Goal: Task Accomplishment & Management: Use online tool/utility

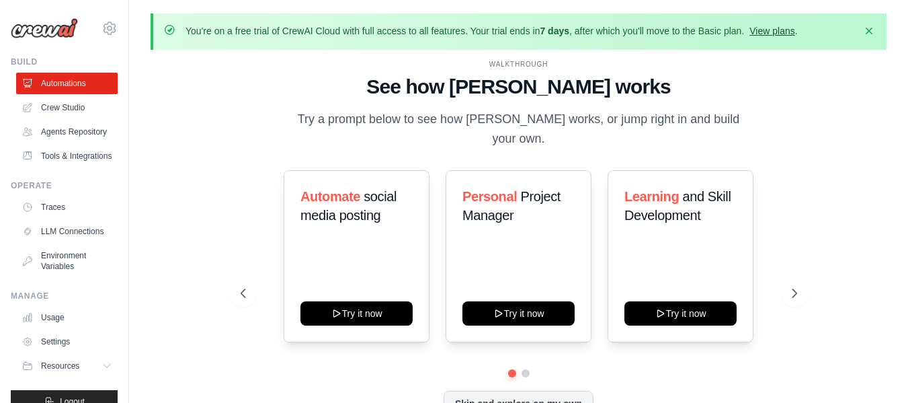
click at [764, 30] on link "View plans" at bounding box center [772, 31] width 45 height 11
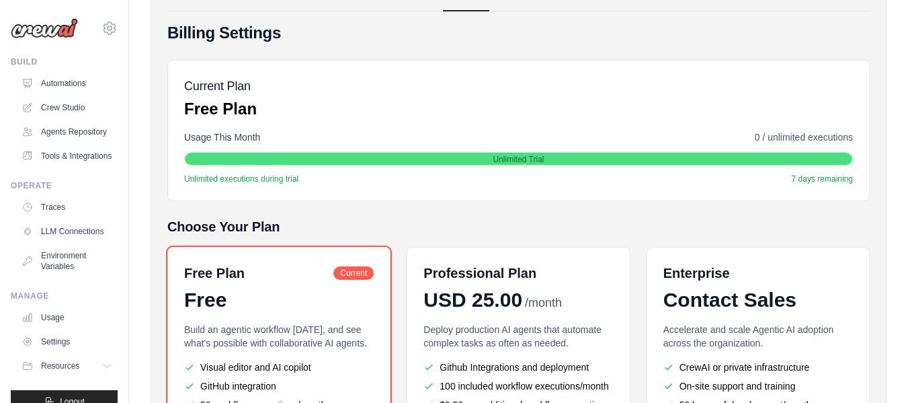
scroll to position [67, 0]
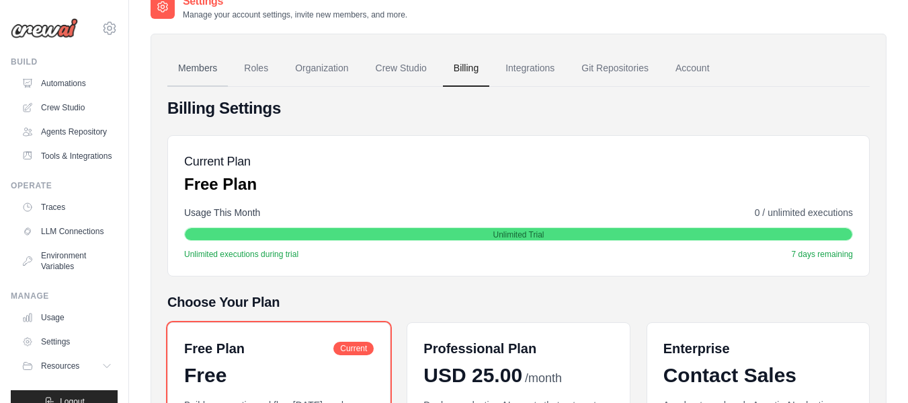
click at [201, 63] on link "Members" at bounding box center [197, 68] width 61 height 36
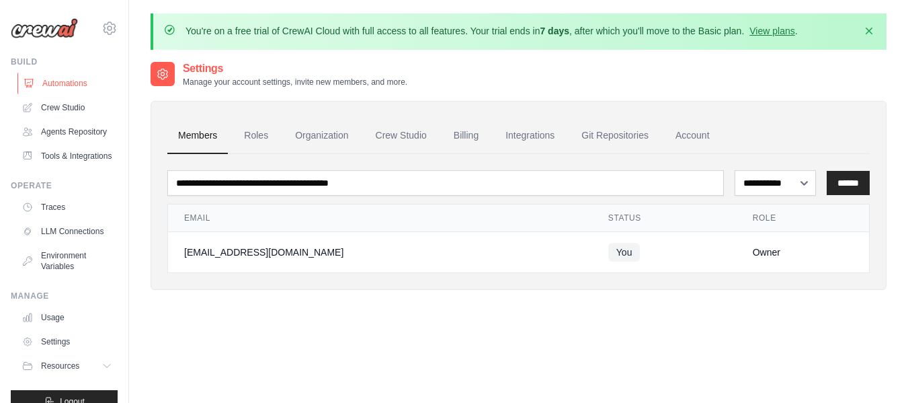
click at [56, 85] on link "Automations" at bounding box center [68, 84] width 102 height 22
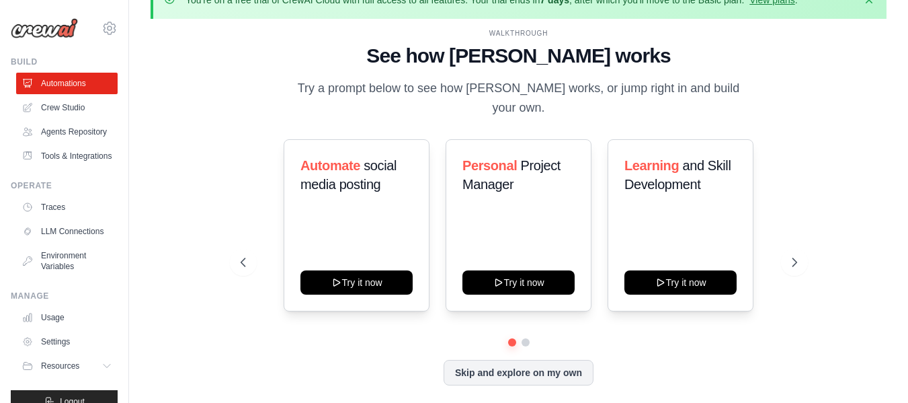
scroll to position [47, 0]
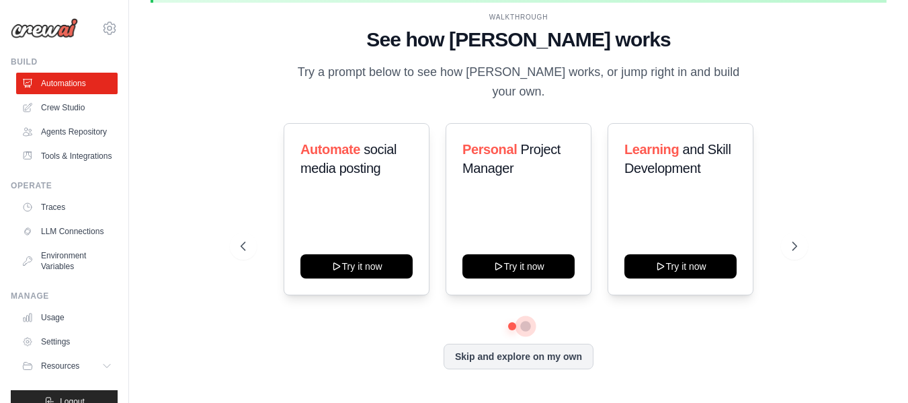
click at [527, 321] on button at bounding box center [525, 326] width 11 height 11
click at [798, 244] on button at bounding box center [794, 246] width 27 height 27
click at [796, 239] on icon at bounding box center [795, 245] width 13 height 13
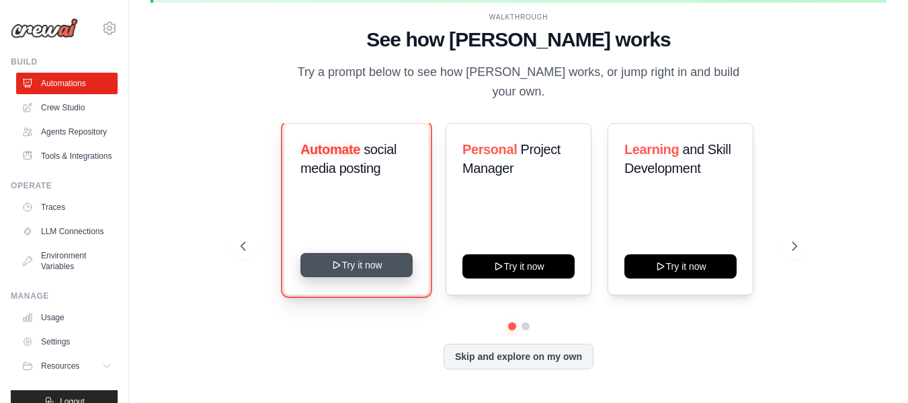
click at [381, 254] on button "Try it now" at bounding box center [357, 265] width 112 height 24
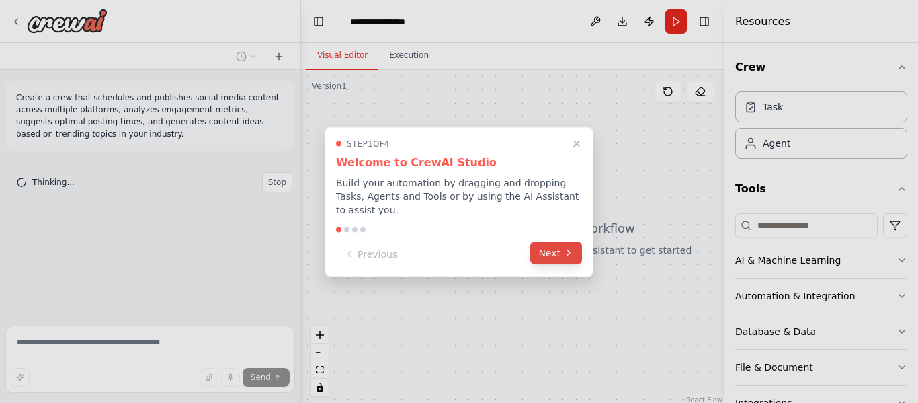
click at [569, 248] on icon at bounding box center [568, 252] width 11 height 11
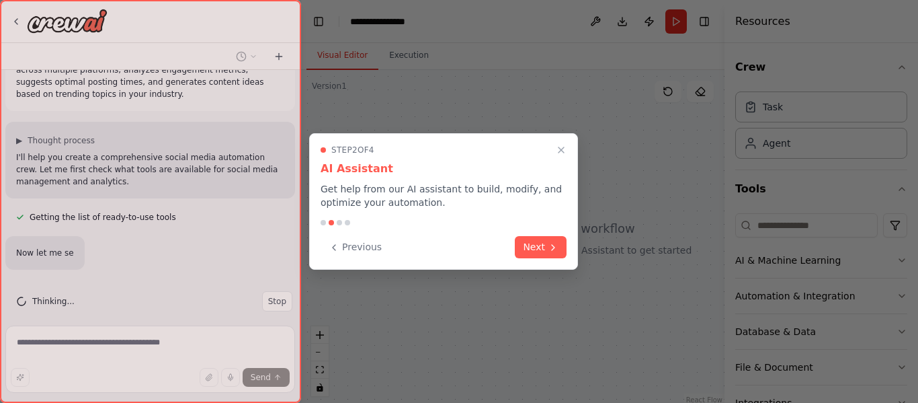
scroll to position [79, 0]
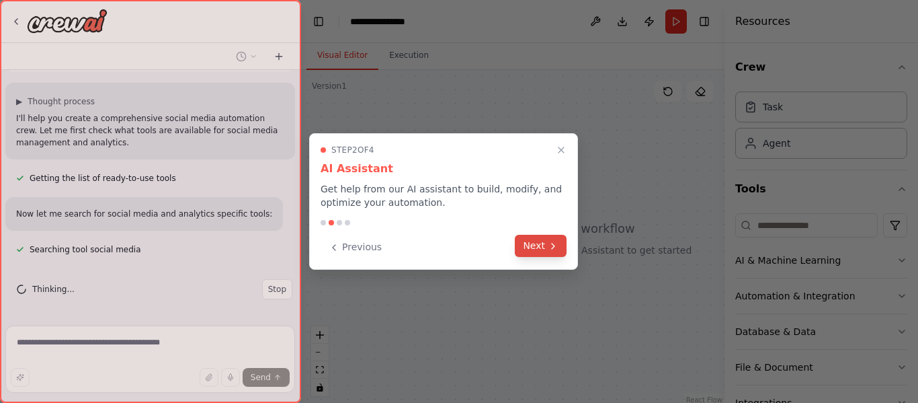
click at [535, 249] on button "Next" at bounding box center [541, 246] width 52 height 22
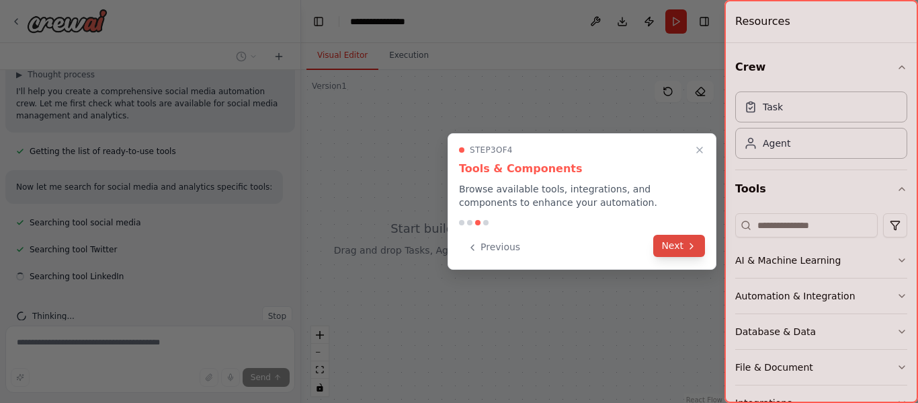
scroll to position [132, 0]
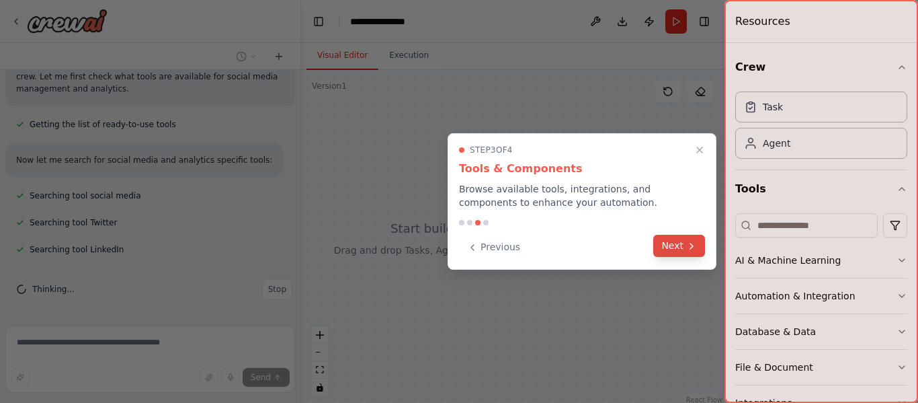
click at [671, 242] on button "Next" at bounding box center [679, 246] width 52 height 22
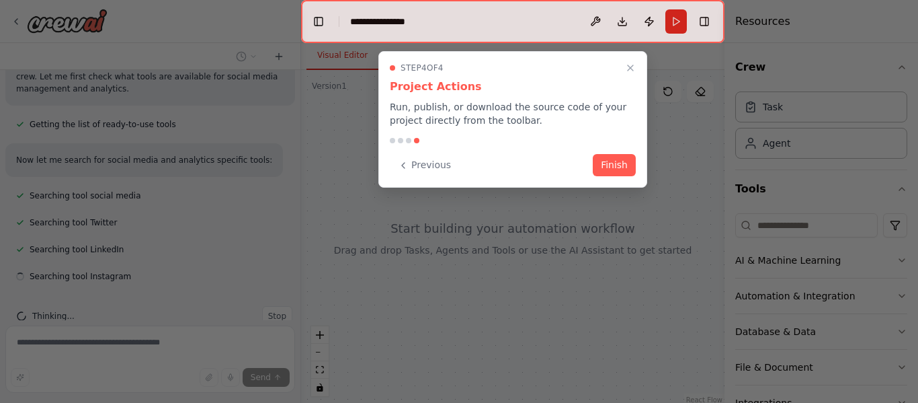
scroll to position [159, 0]
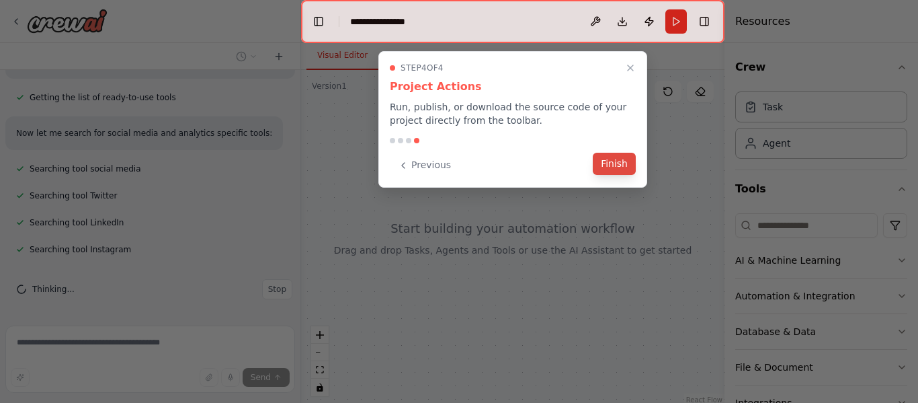
click at [622, 165] on button "Finish" at bounding box center [614, 164] width 43 height 22
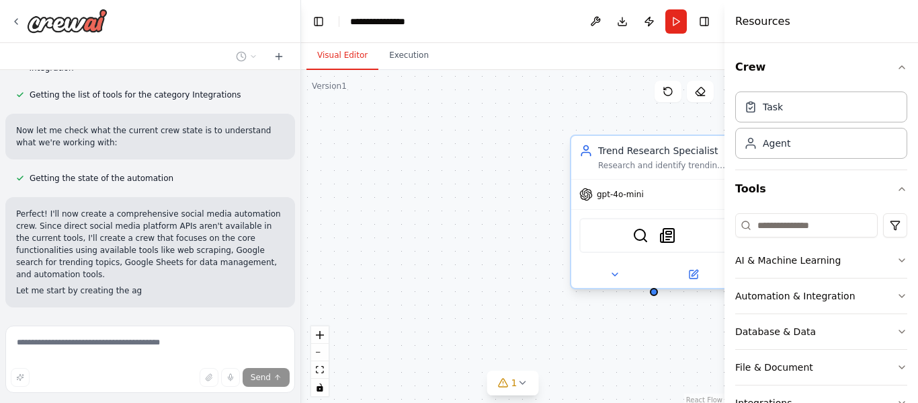
scroll to position [666, 0]
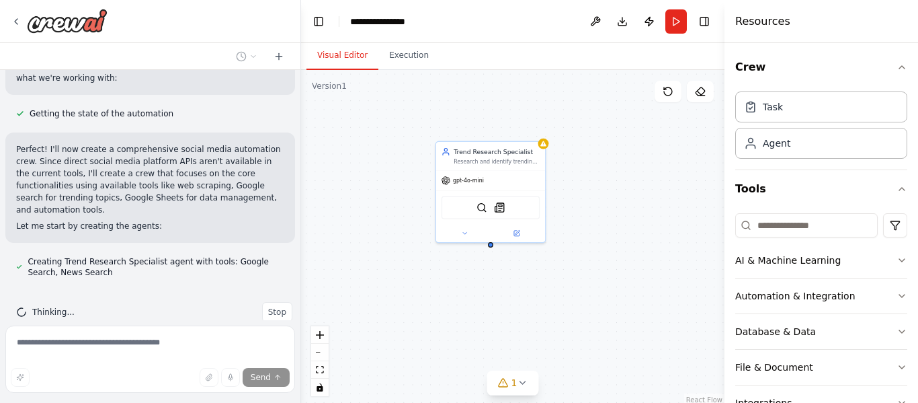
drag, startPoint x: 448, startPoint y: 202, endPoint x: 372, endPoint y: 185, distance: 77.8
click at [372, 185] on div "Trend Research Specialist Research and identify trending topics, hashtags, and …" at bounding box center [513, 238] width 424 height 336
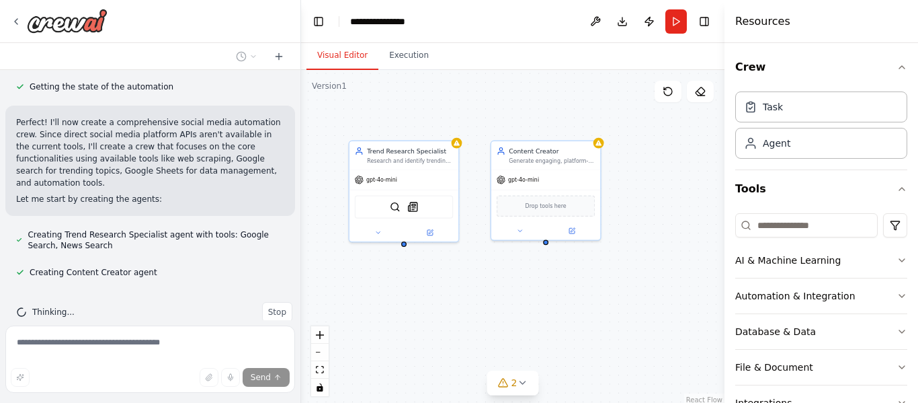
drag, startPoint x: 604, startPoint y: 314, endPoint x: 518, endPoint y: 313, distance: 86.1
click at [518, 313] on div "Trend Research Specialist Research and identify trending topics, hashtags, and …" at bounding box center [513, 238] width 424 height 336
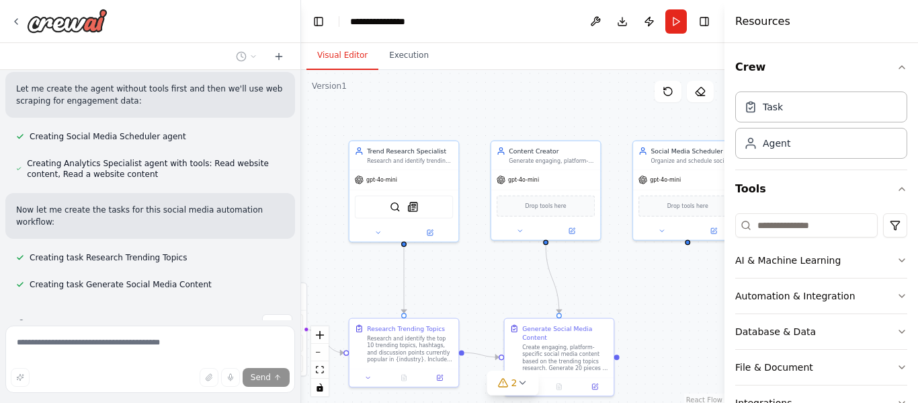
scroll to position [1037, 0]
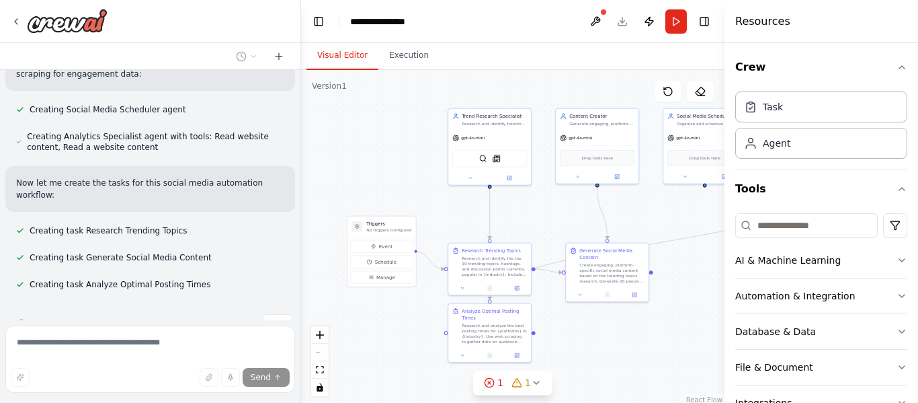
drag, startPoint x: 536, startPoint y: 126, endPoint x: 599, endPoint y: 63, distance: 88.9
click at [599, 63] on div "Visual Editor Execution Version 1 Show Tools Hide Agents .deletable-edge-delete…" at bounding box center [513, 223] width 424 height 360
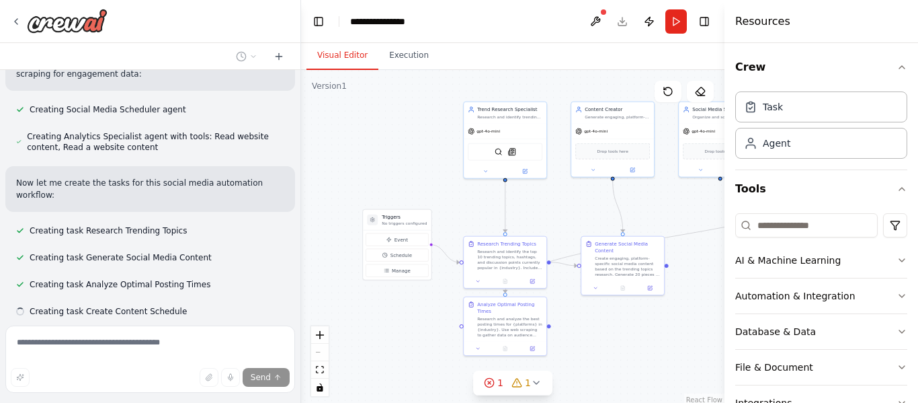
scroll to position [1064, 0]
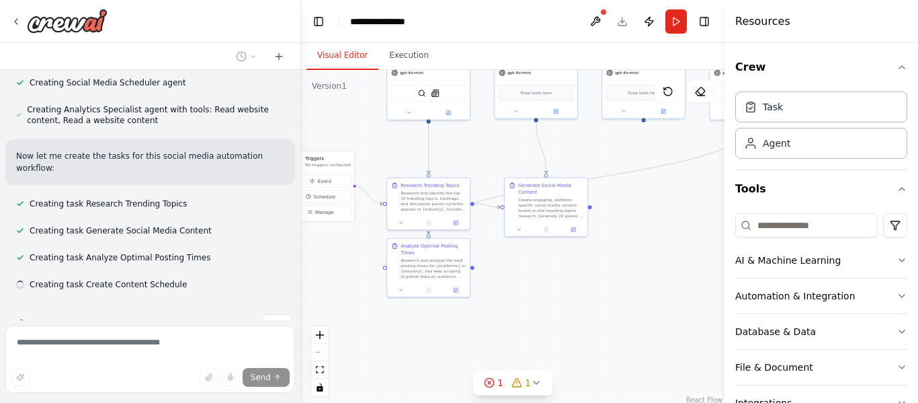
drag, startPoint x: 387, startPoint y: 152, endPoint x: 337, endPoint y: 108, distance: 66.7
click at [337, 108] on div ".deletable-edge-delete-btn { width: 20px; height: 20px; border: 0px solid #ffff…" at bounding box center [513, 238] width 424 height 336
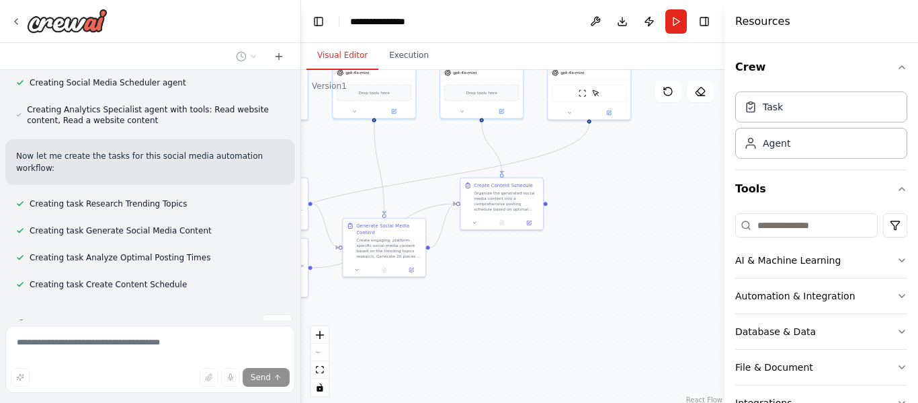
drag, startPoint x: 558, startPoint y: 266, endPoint x: 451, endPoint y: 251, distance: 108.0
click at [452, 249] on div ".deletable-edge-delete-btn { width: 20px; height: 20px; border: 0px solid #ffff…" at bounding box center [513, 238] width 424 height 336
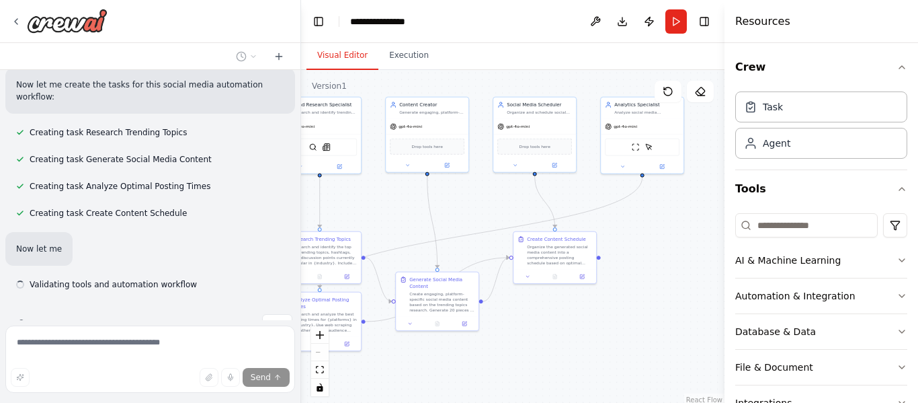
scroll to position [1136, 0]
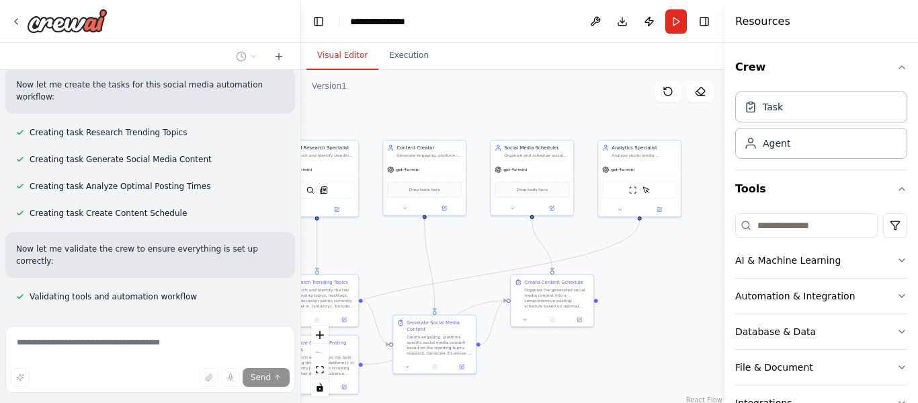
drag, startPoint x: 588, startPoint y: 204, endPoint x: 660, endPoint y: 311, distance: 129.4
click at [660, 311] on div ".deletable-edge-delete-btn { width: 20px; height: 20px; border: 0px solid #ffff…" at bounding box center [513, 238] width 424 height 336
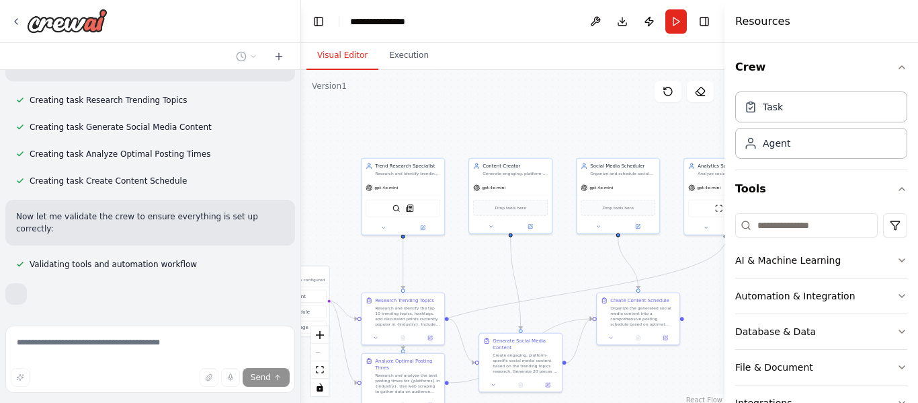
scroll to position [1207, 0]
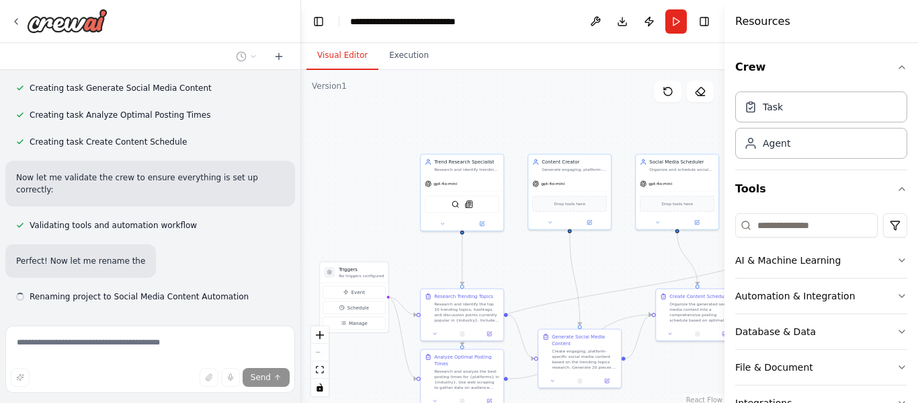
drag, startPoint x: 485, startPoint y: 122, endPoint x: 618, endPoint y: 124, distance: 132.5
click at [618, 124] on div ".deletable-edge-delete-btn { width: 20px; height: 20px; border: 0px solid #ffff…" at bounding box center [513, 238] width 424 height 336
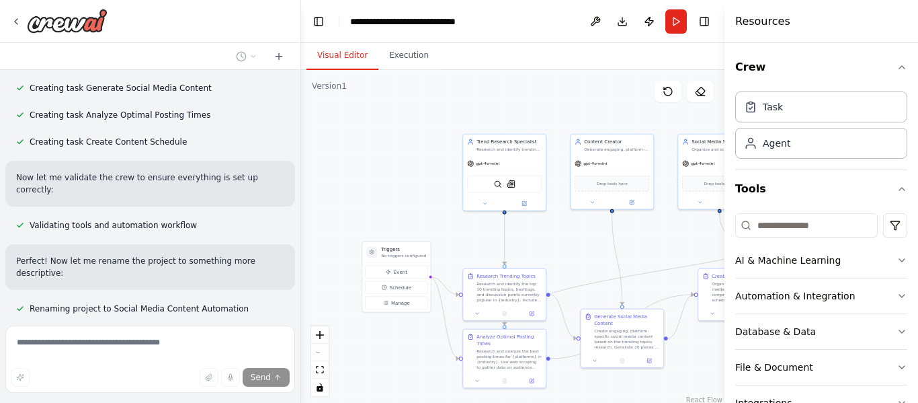
drag, startPoint x: 510, startPoint y: 136, endPoint x: 551, endPoint y: 115, distance: 45.7
click at [558, 112] on div ".deletable-edge-delete-btn { width: 20px; height: 20px; border: 0px solid #ffff…" at bounding box center [513, 238] width 424 height 336
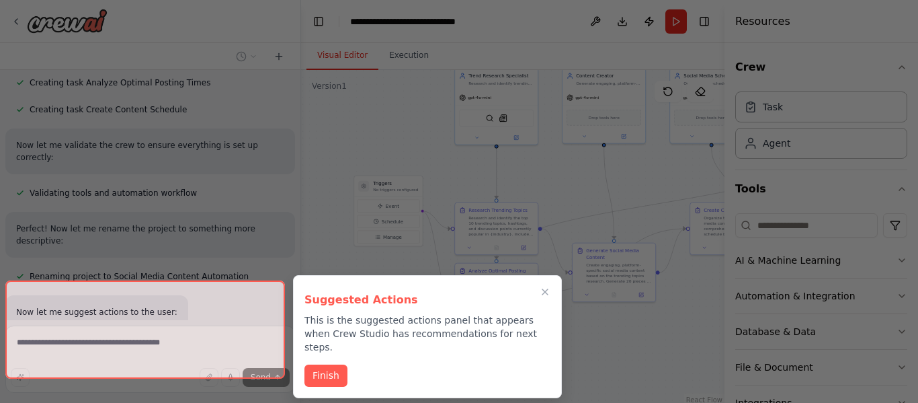
scroll to position [1360, 0]
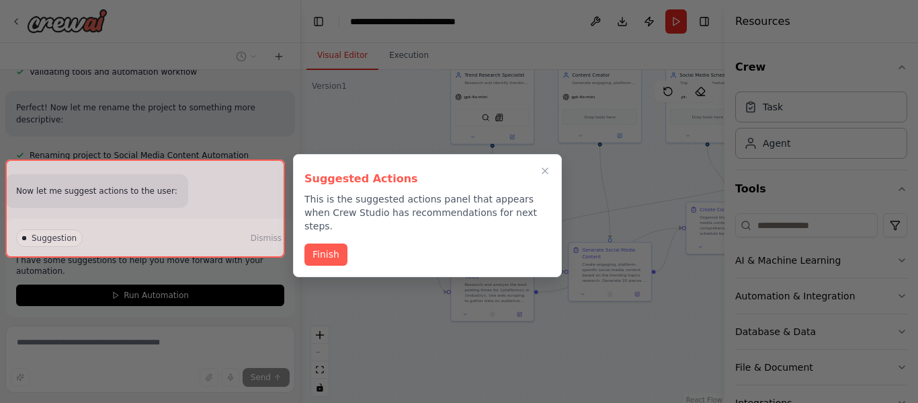
drag, startPoint x: 430, startPoint y: 179, endPoint x: 410, endPoint y: 116, distance: 65.5
click at [410, 116] on div "Create a crew that schedules and publishes social media content across multiple…" at bounding box center [459, 201] width 918 height 403
click at [323, 242] on button "Finish" at bounding box center [326, 253] width 43 height 22
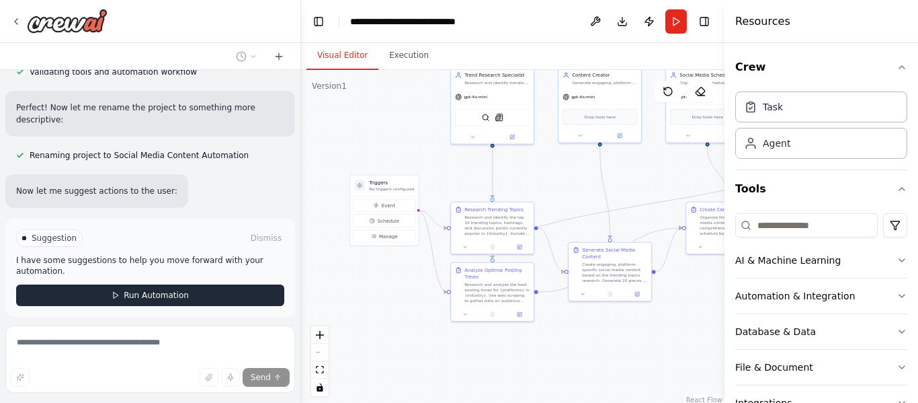
click at [128, 290] on span "Run Automation" at bounding box center [156, 295] width 65 height 11
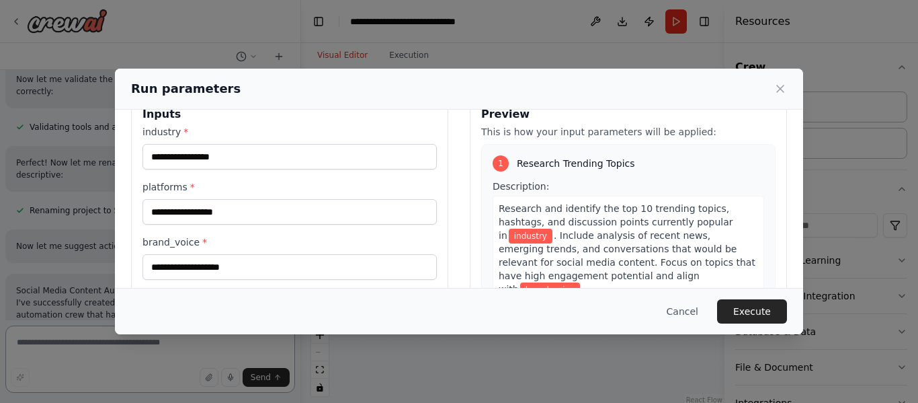
scroll to position [0, 0]
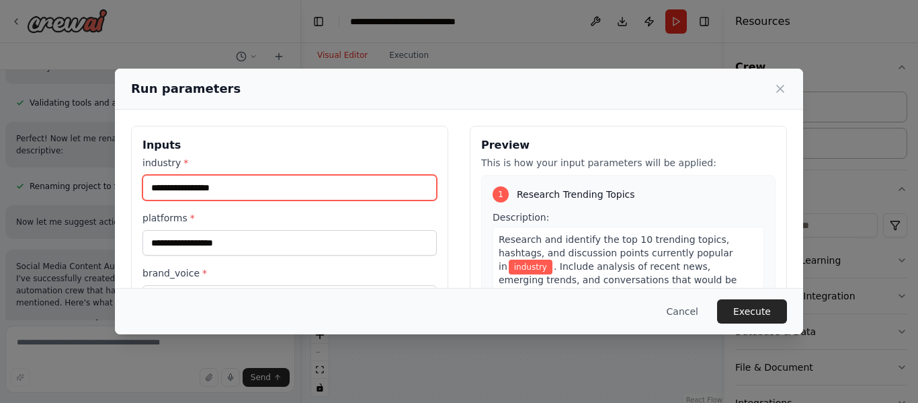
click at [234, 181] on input "industry *" at bounding box center [290, 188] width 294 height 26
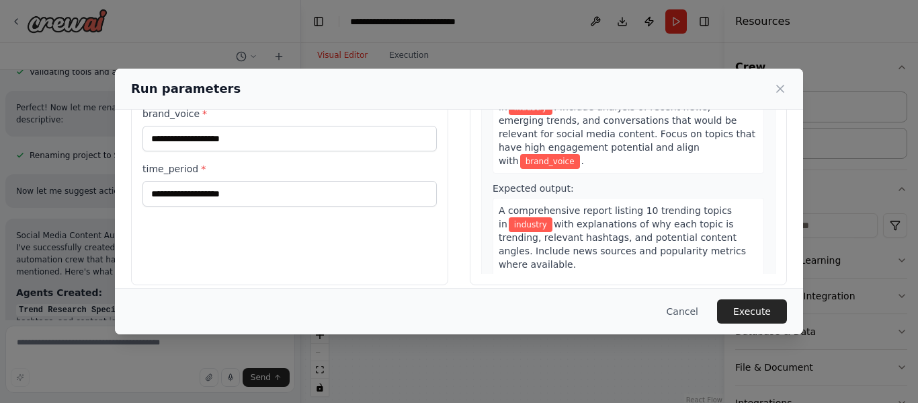
scroll to position [173, 0]
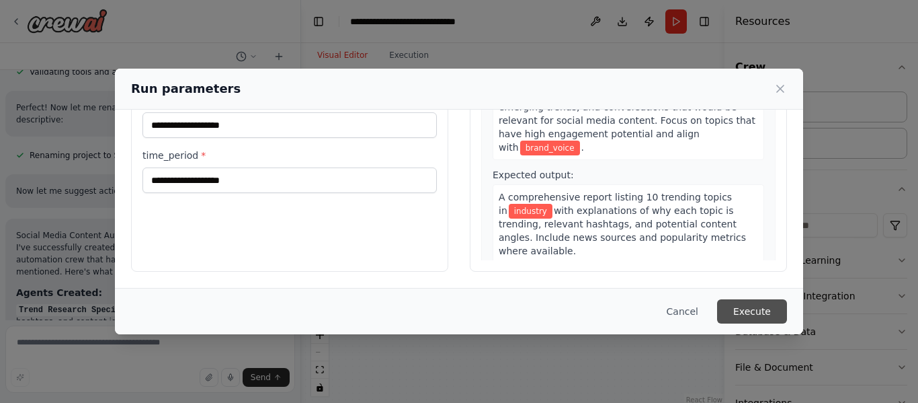
click at [753, 306] on button "Execute" at bounding box center [752, 311] width 70 height 24
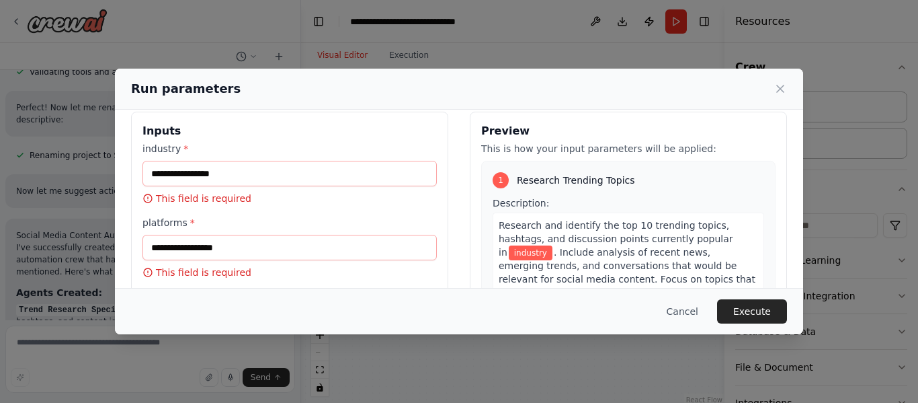
scroll to position [0, 0]
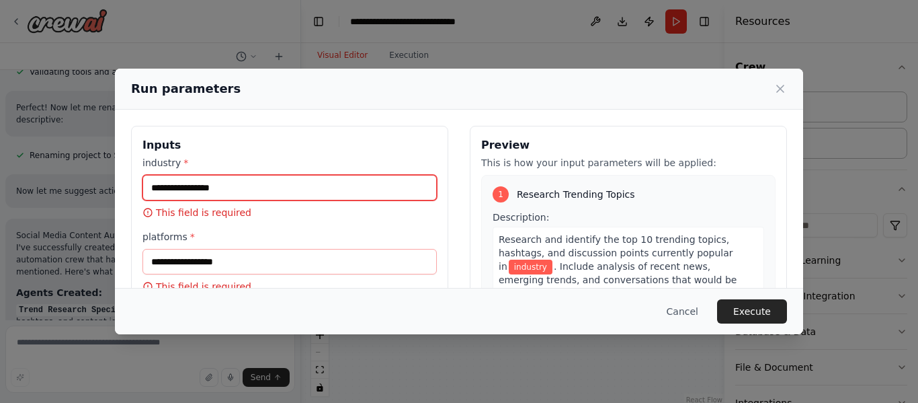
click at [202, 186] on input "industry *" at bounding box center [290, 188] width 294 height 26
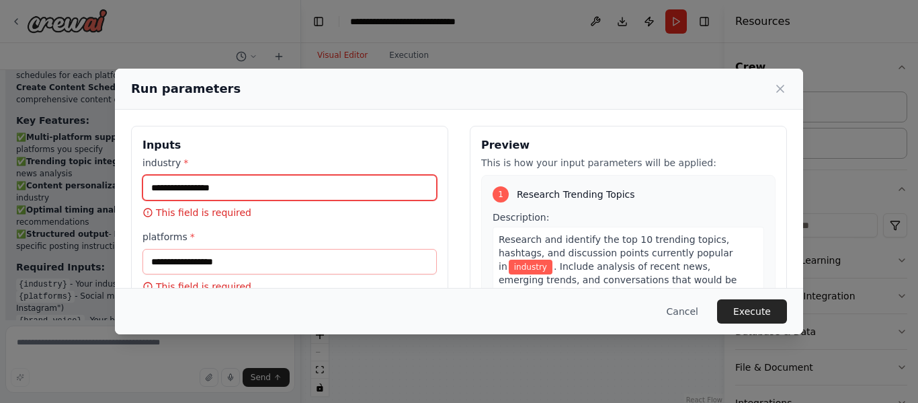
scroll to position [181, 0]
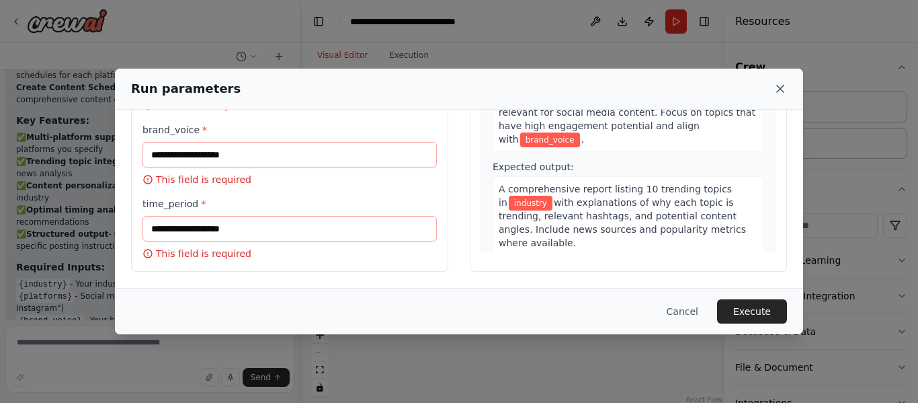
click at [777, 85] on icon at bounding box center [780, 88] width 13 height 13
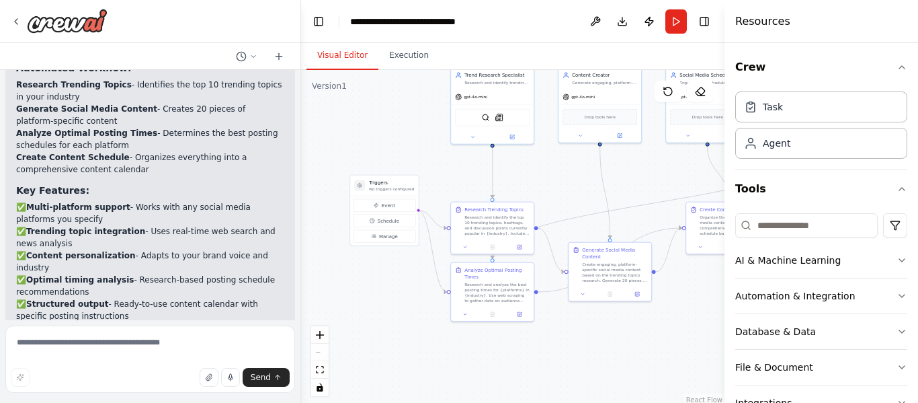
scroll to position [1801, 0]
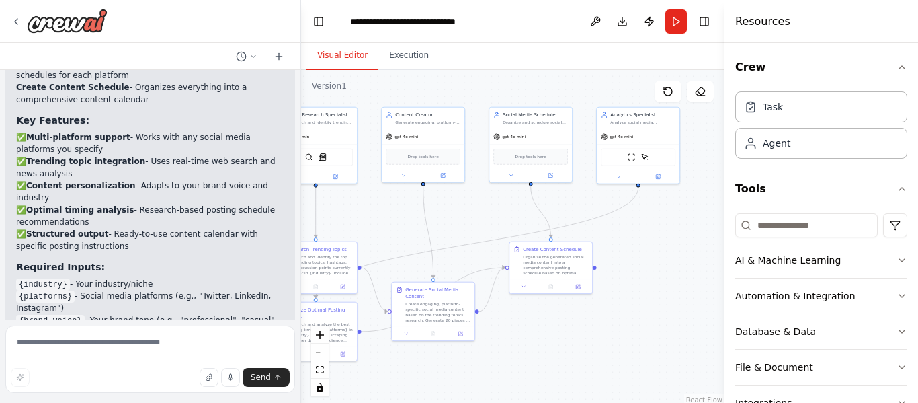
drag, startPoint x: 575, startPoint y: 185, endPoint x: 393, endPoint y: 227, distance: 187.6
click at [393, 227] on div ".deletable-edge-delete-btn { width: 20px; height: 20px; border: 0px solid #ffff…" at bounding box center [513, 238] width 424 height 336
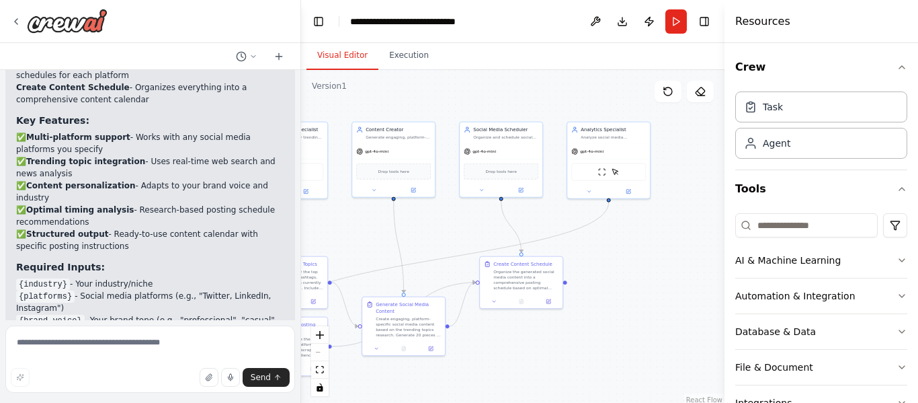
drag, startPoint x: 623, startPoint y: 240, endPoint x: 600, endPoint y: 254, distance: 26.9
click at [600, 254] on div ".deletable-edge-delete-btn { width: 20px; height: 20px; border: 0px solid #ffff…" at bounding box center [513, 238] width 424 height 336
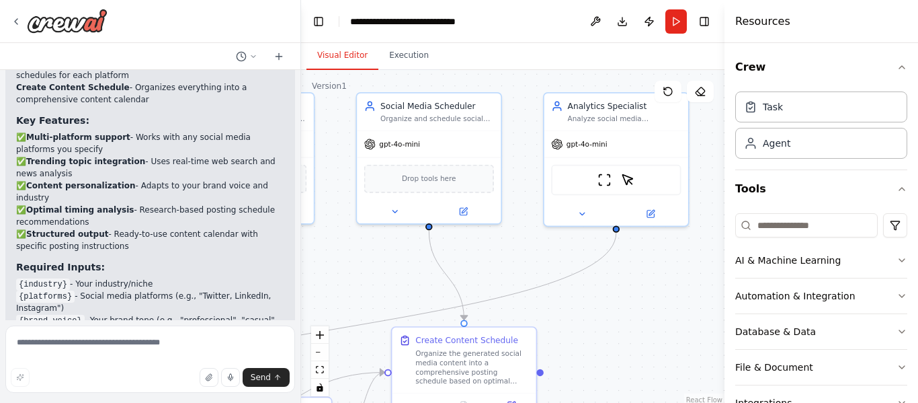
drag, startPoint x: 600, startPoint y: 254, endPoint x: 600, endPoint y: 321, distance: 66.6
click at [600, 321] on div ".deletable-edge-delete-btn { width: 20px; height: 20px; border: 0px solid #ffff…" at bounding box center [513, 238] width 424 height 336
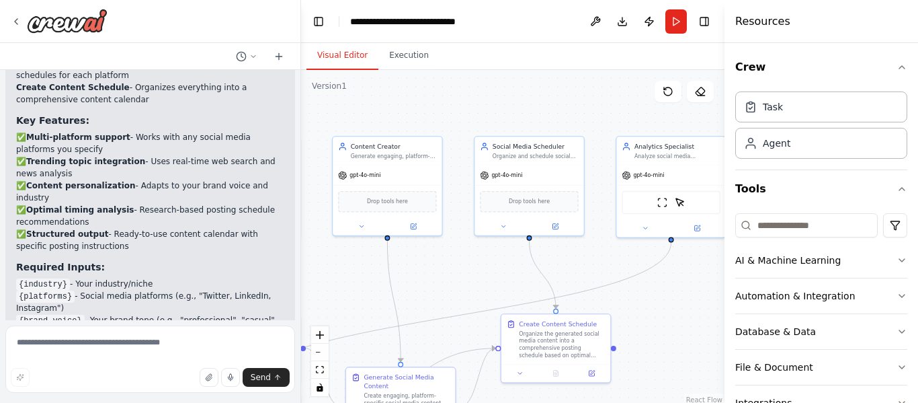
drag, startPoint x: 518, startPoint y: 251, endPoint x: 599, endPoint y: 251, distance: 81.4
click at [599, 251] on div ".deletable-edge-delete-btn { width: 20px; height: 20px; border: 0px solid #ffff…" at bounding box center [513, 238] width 424 height 336
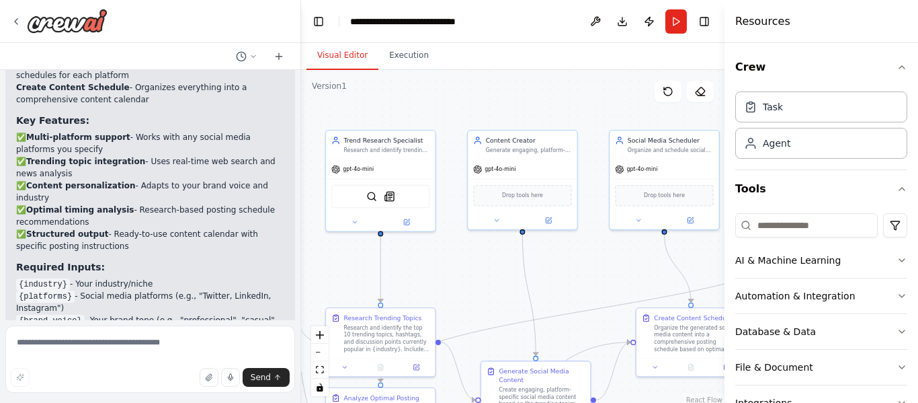
drag, startPoint x: 472, startPoint y: 267, endPoint x: 602, endPoint y: 261, distance: 129.9
click at [602, 261] on div ".deletable-edge-delete-btn { width: 20px; height: 20px; border: 0px solid #ffff…" at bounding box center [513, 238] width 424 height 336
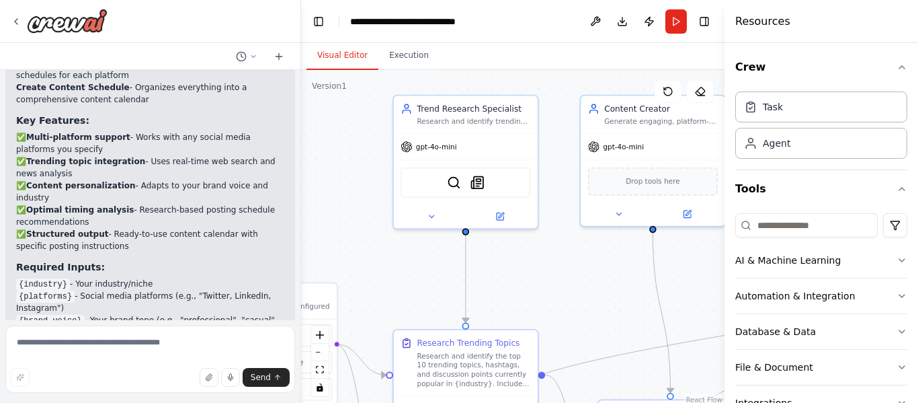
drag, startPoint x: 487, startPoint y: 262, endPoint x: 580, endPoint y: 188, distance: 118.6
click at [586, 200] on div ".deletable-edge-delete-btn { width: 20px; height: 20px; border: 0px solid #ffff…" at bounding box center [513, 238] width 424 height 336
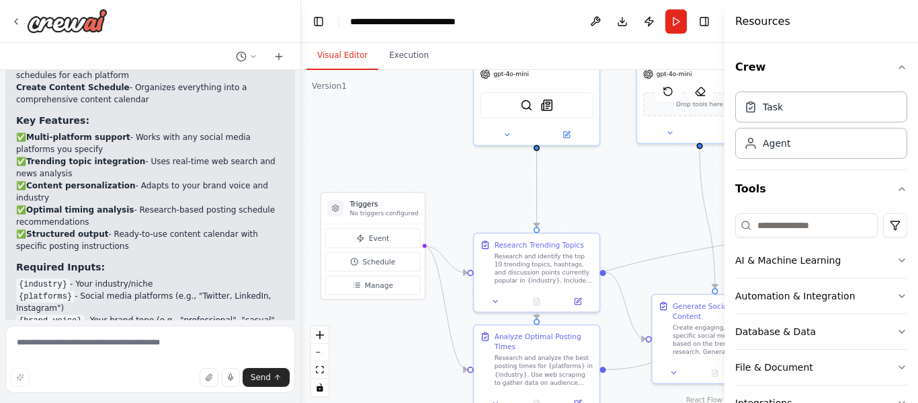
drag, startPoint x: 548, startPoint y: 208, endPoint x: 621, endPoint y: 187, distance: 75.5
click at [621, 187] on div ".deletable-edge-delete-btn { width: 20px; height: 20px; border: 0px solid #ffff…" at bounding box center [513, 238] width 424 height 336
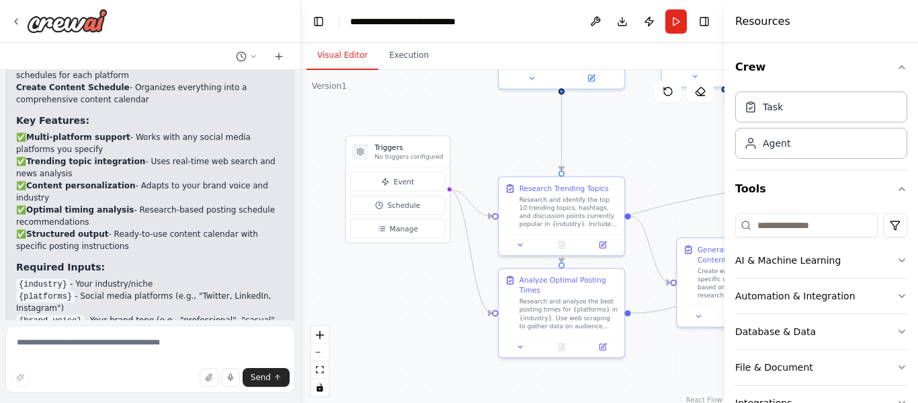
drag, startPoint x: 494, startPoint y: 184, endPoint x: 510, endPoint y: 121, distance: 65.2
click at [510, 121] on div ".deletable-edge-delete-btn { width: 20px; height: 20px; border: 0px solid #ffff…" at bounding box center [513, 238] width 424 height 336
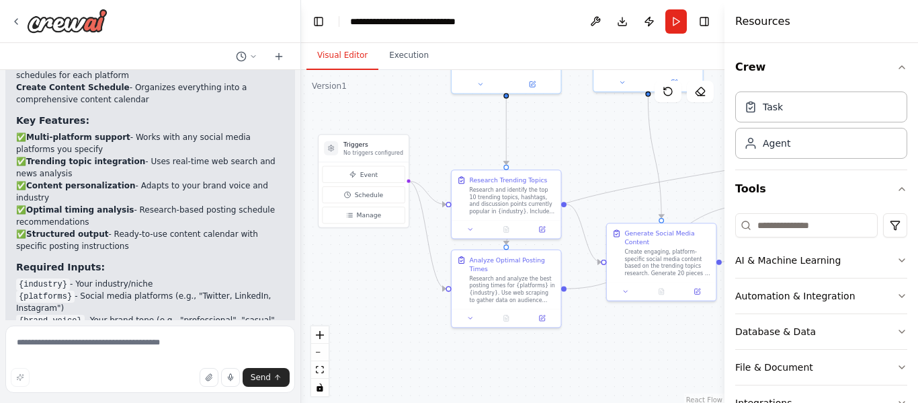
drag, startPoint x: 506, startPoint y: 127, endPoint x: 484, endPoint y: 148, distance: 30.0
click at [452, 144] on div ".deletable-edge-delete-btn { width: 20px; height: 20px; border: 0px solid #ffff…" at bounding box center [513, 238] width 424 height 336
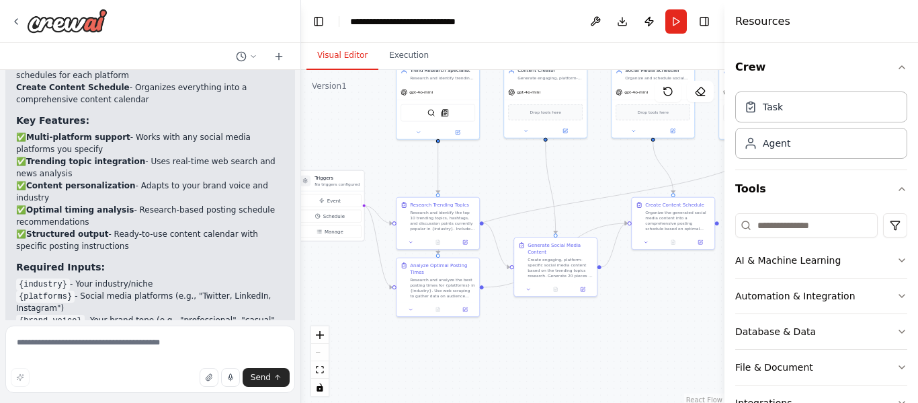
drag, startPoint x: 633, startPoint y: 145, endPoint x: 543, endPoint y: 184, distance: 97.9
click at [550, 184] on div ".deletable-edge-delete-btn { width: 20px; height: 20px; border: 0px solid #ffff…" at bounding box center [513, 238] width 424 height 336
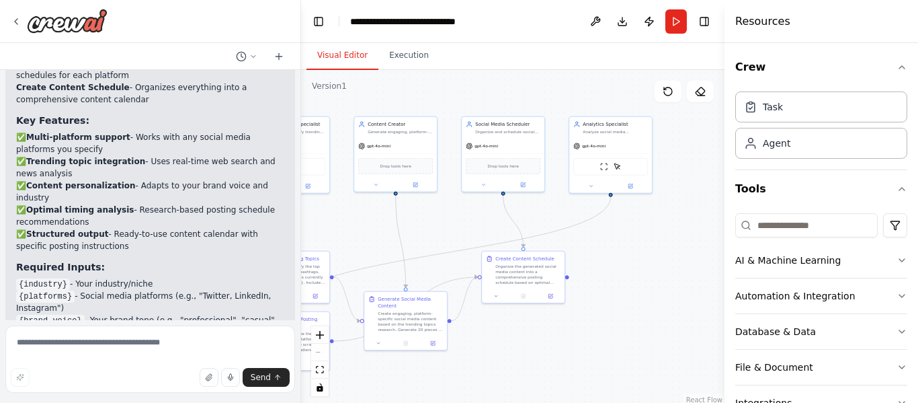
drag, startPoint x: 577, startPoint y: 178, endPoint x: 442, endPoint y: 225, distance: 143.1
click at [442, 225] on div ".deletable-edge-delete-btn { width: 20px; height: 20px; border: 0px solid #ffff…" at bounding box center [513, 238] width 424 height 336
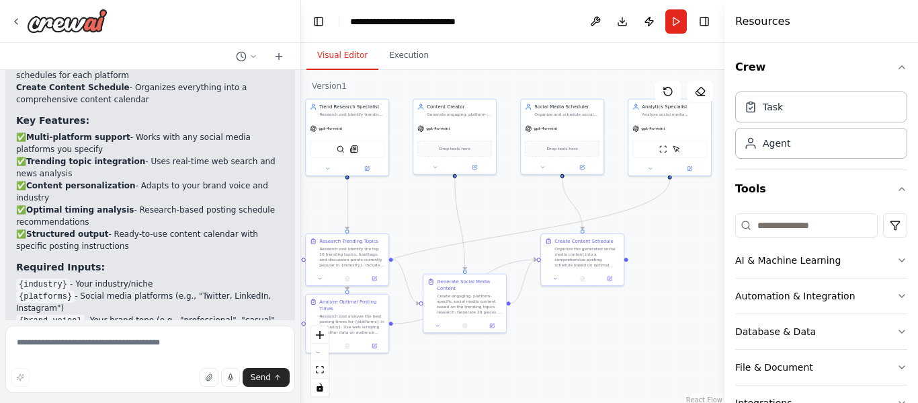
drag, startPoint x: 627, startPoint y: 260, endPoint x: 688, endPoint y: 239, distance: 64.6
click at [688, 240] on div ".deletable-edge-delete-btn { width: 20px; height: 20px; border: 0px solid #ffff…" at bounding box center [513, 238] width 424 height 336
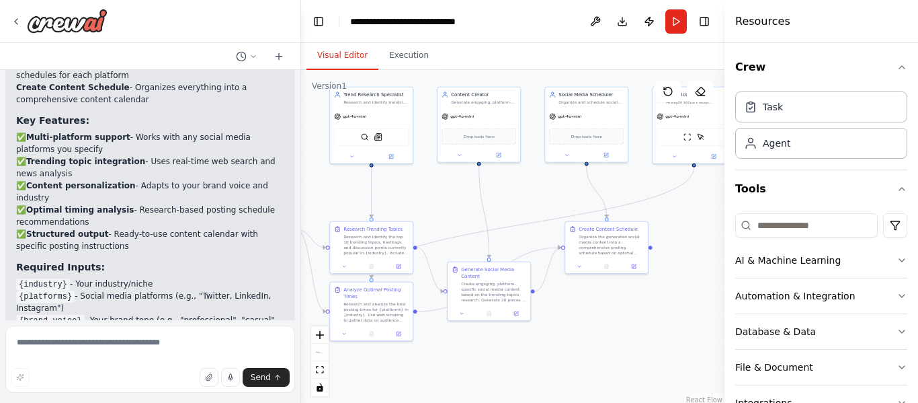
drag, startPoint x: 578, startPoint y: 344, endPoint x: 651, endPoint y: 317, distance: 78.3
click at [651, 317] on div ".deletable-edge-delete-btn { width: 20px; height: 20px; border: 0px solid #ffff…" at bounding box center [513, 238] width 424 height 336
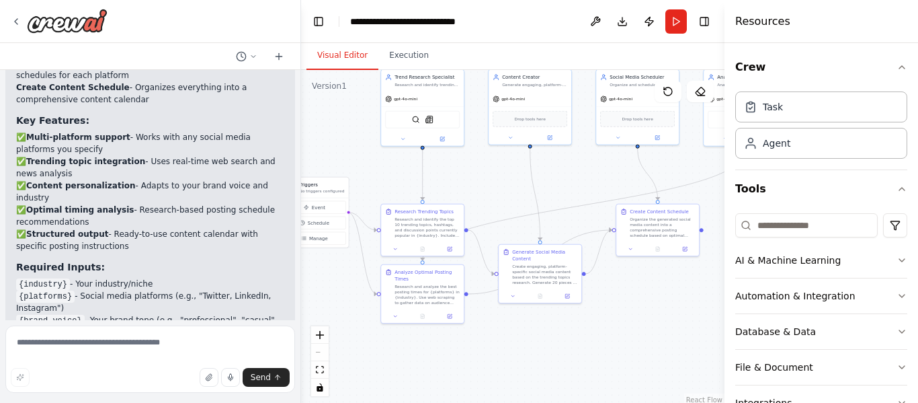
drag, startPoint x: 540, startPoint y: 338, endPoint x: 561, endPoint y: 374, distance: 41.9
click at [561, 374] on div ".deletable-edge-delete-btn { width: 20px; height: 20px; border: 0px solid #ffff…" at bounding box center [513, 238] width 424 height 336
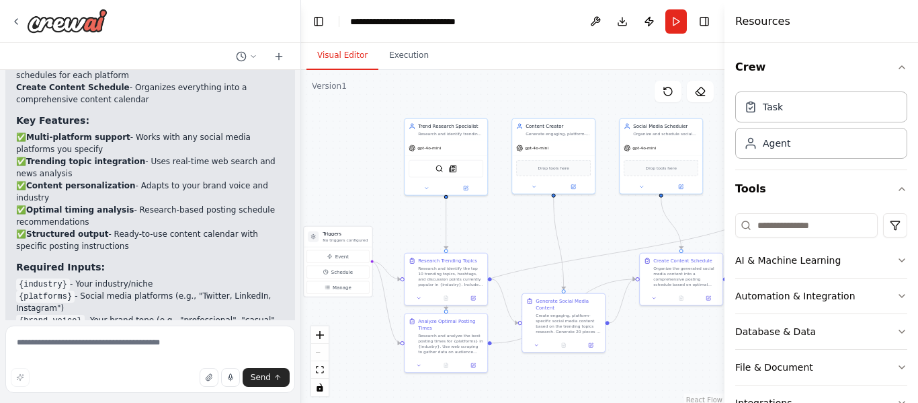
drag, startPoint x: 505, startPoint y: 220, endPoint x: 504, endPoint y: 233, distance: 12.8
click at [504, 233] on div ".deletable-edge-delete-btn { width: 20px; height: 20px; border: 0px solid #ffff…" at bounding box center [513, 238] width 424 height 336
